Goal: Task Accomplishment & Management: Complete application form

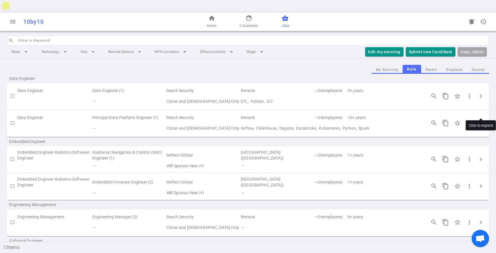
click at [481, 120] on span "chevron_right" at bounding box center [480, 123] width 7 height 7
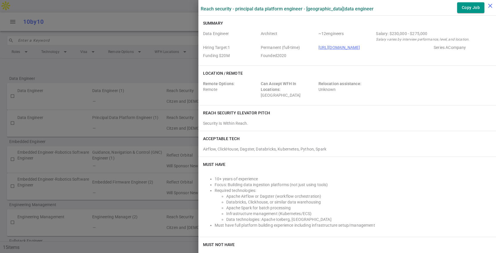
click at [492, 4] on icon "close" at bounding box center [490, 5] width 7 height 7
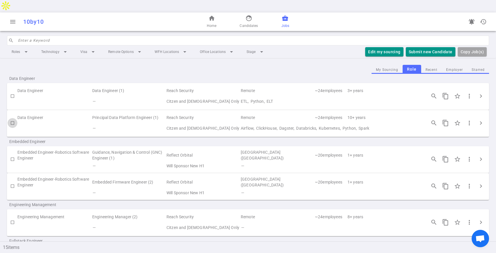
click at [11, 118] on input "checkbox" at bounding box center [13, 123] width 10 height 10
checkbox input "true"
click at [416, 47] on button "Submit Candidate to ( 1 ) Jobs" at bounding box center [423, 52] width 65 height 10
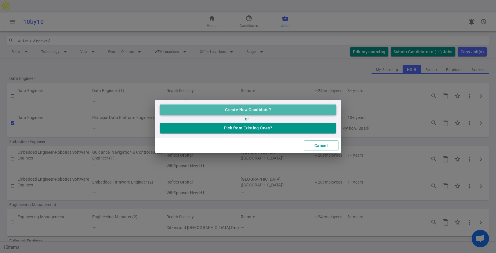
click at [259, 111] on button "Create New Candidate?" at bounding box center [248, 110] width 176 height 11
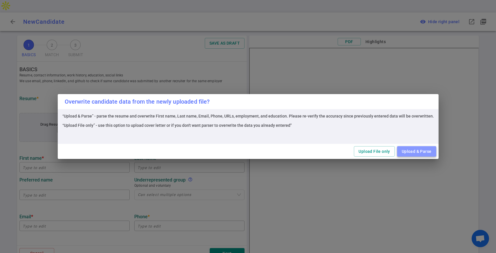
click at [415, 152] on button "Upload & Parse" at bounding box center [416, 151] width 39 height 11
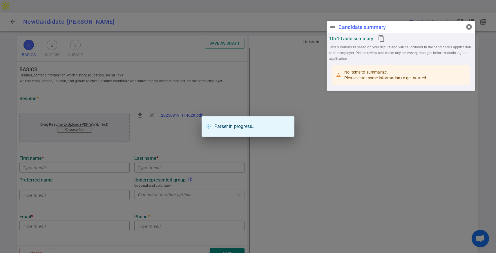
type input "[PERSON_NAME]"
type input "Lazarenko"
type input "[DOMAIN_NAME][EMAIL_ADDRESS][DOMAIN_NAME]"
type input "[PHONE_NUMBER]"
type input "[URL][DOMAIN_NAME]"
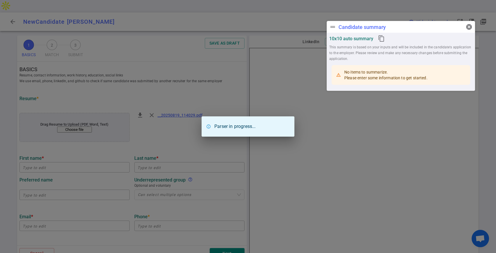
type input "MacRometa"
type textarea "Senior Software Engineer"
type input "9.3"
type input "[GEOGRAPHIC_DATA]"
type input "Computer Science"
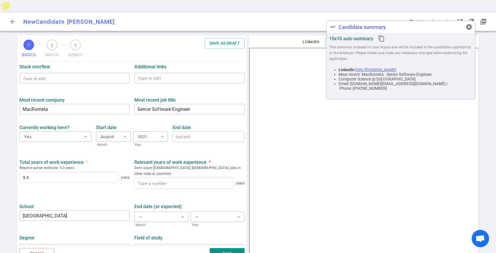
scroll to position [213, 0]
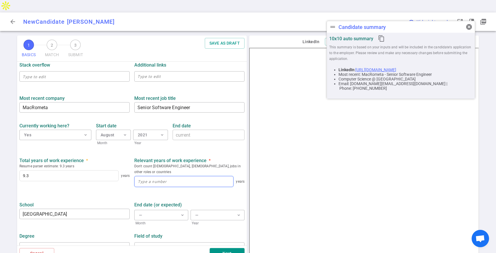
click at [174, 177] on input at bounding box center [184, 182] width 99 height 10
type input "9"
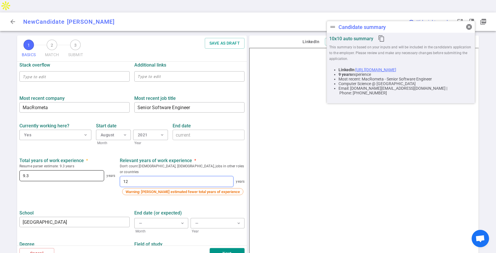
type input "12"
click at [104, 171] on input "9.3" at bounding box center [62, 176] width 84 height 10
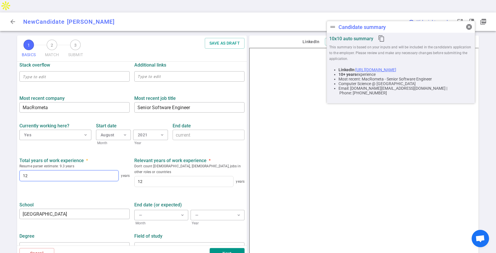
type input "12"
click at [380, 69] on link "[URL][DOMAIN_NAME]" at bounding box center [375, 70] width 41 height 5
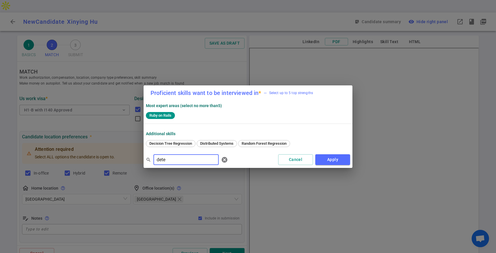
scroll to position [204, 0]
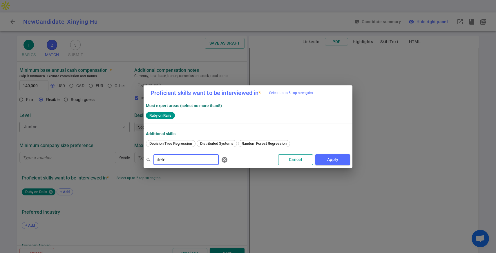
click at [300, 164] on button "Cancel" at bounding box center [295, 160] width 35 height 11
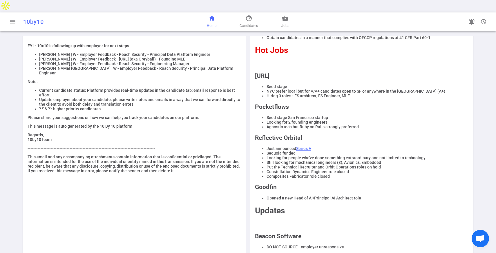
scroll to position [48, 0]
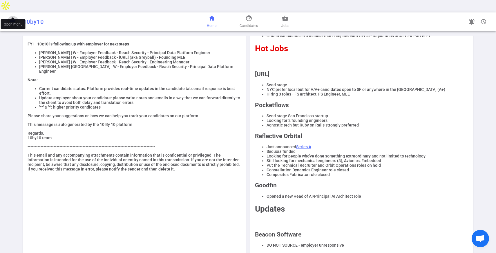
click at [15, 18] on span "menu" at bounding box center [12, 21] width 7 height 7
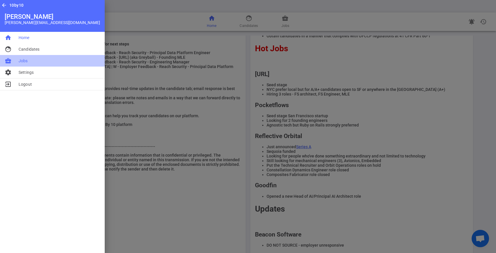
click at [24, 62] on span "Jobs" at bounding box center [23, 61] width 9 height 6
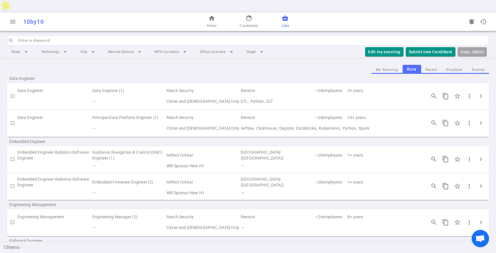
click at [47, 113] on td "Data Engineer" at bounding box center [54, 118] width 74 height 11
click at [480, 120] on span "chevron_right" at bounding box center [480, 123] width 7 height 7
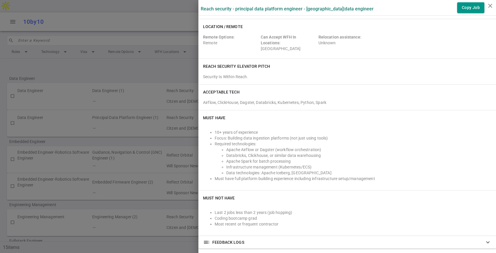
scroll to position [85, 0]
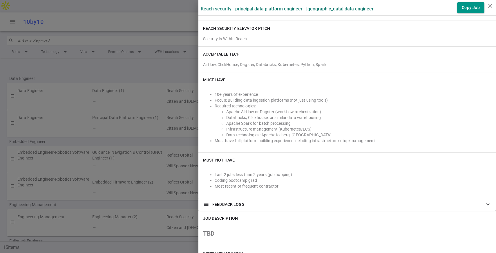
click at [294, 92] on li "10+ years of experience" at bounding box center [353, 95] width 277 height 6
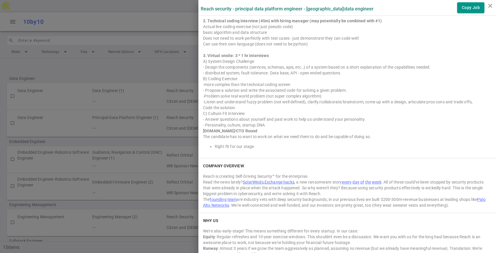
scroll to position [433, 0]
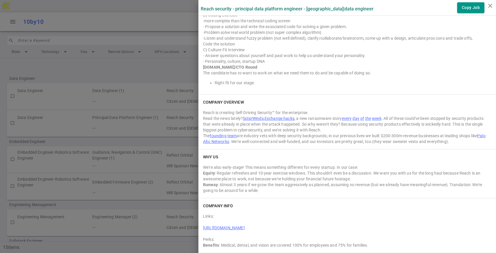
click at [181, 146] on div at bounding box center [248, 126] width 496 height 253
